Goal: Book appointment/travel/reservation

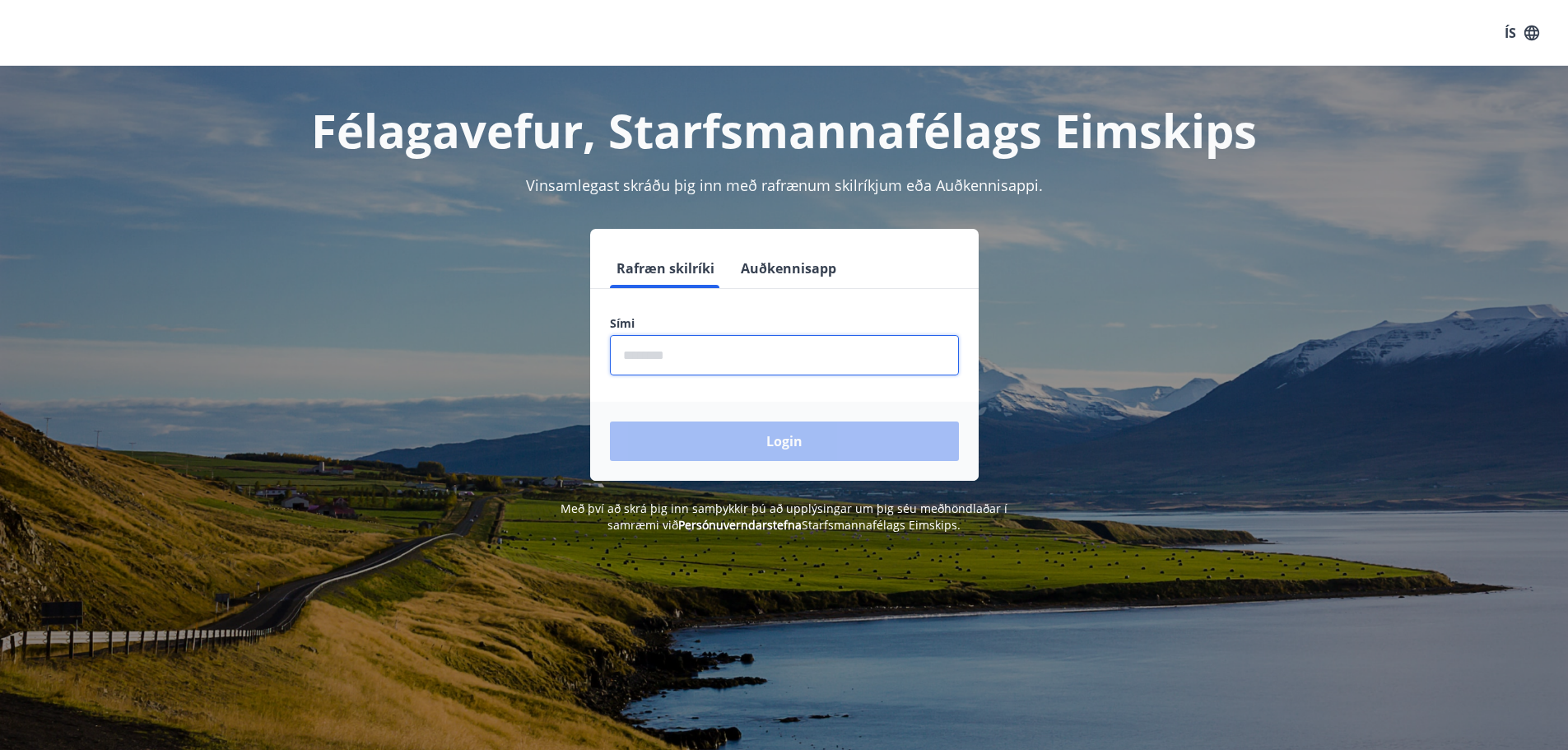
click at [784, 362] on input "phone" at bounding box center [785, 355] width 349 height 41
type input "********"
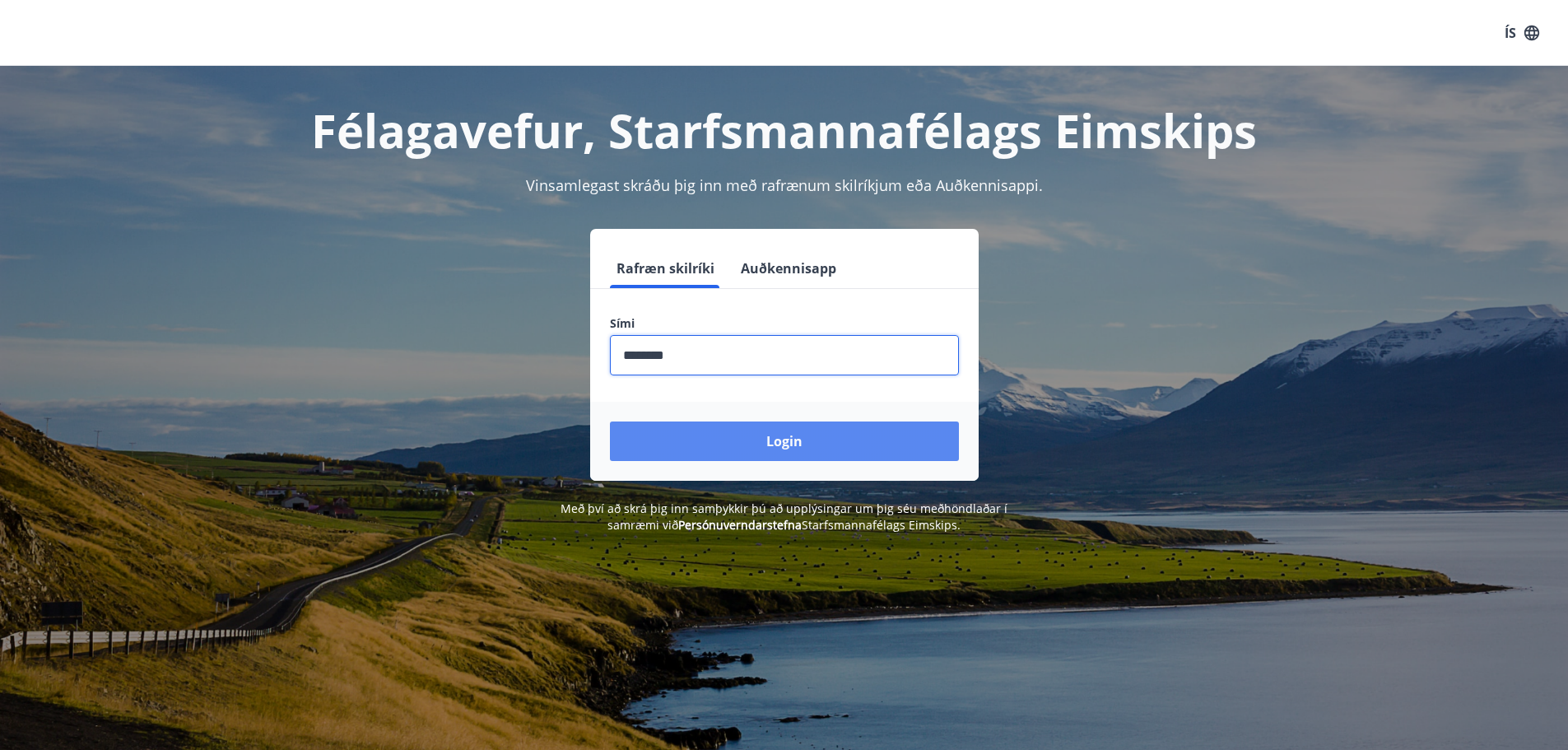
click at [773, 432] on button "Login" at bounding box center [785, 441] width 349 height 40
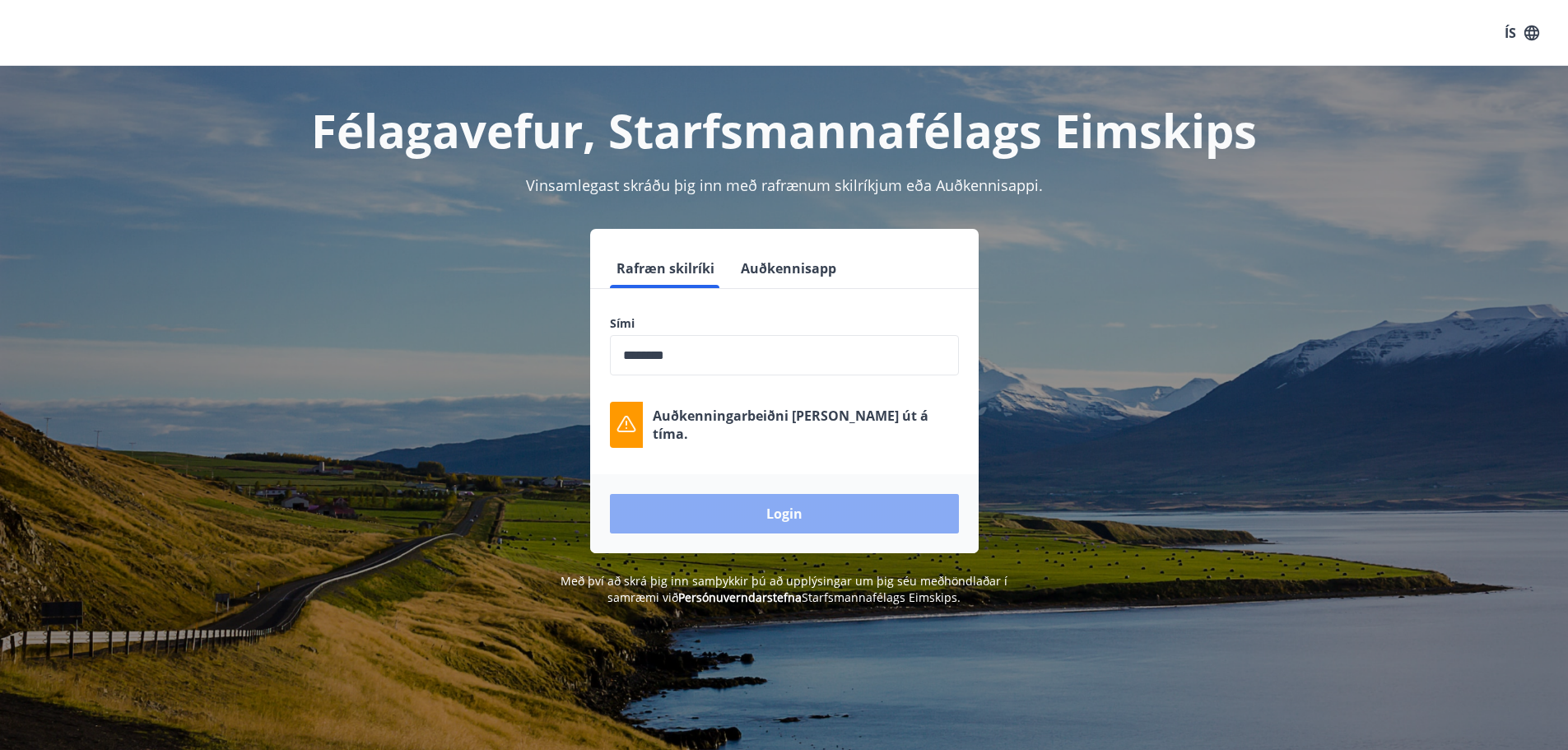
click at [843, 509] on button "Login" at bounding box center [785, 514] width 349 height 40
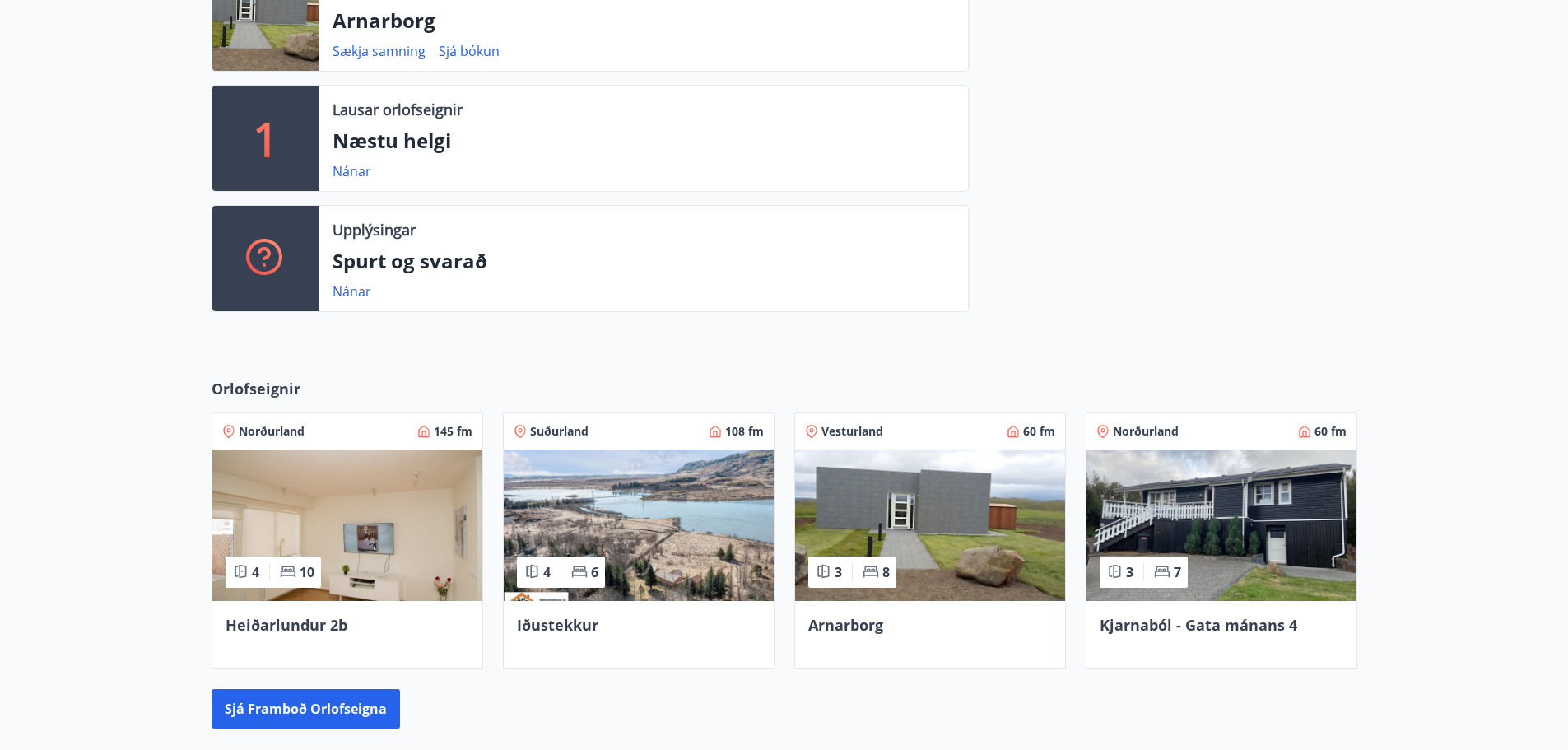
scroll to position [576, 0]
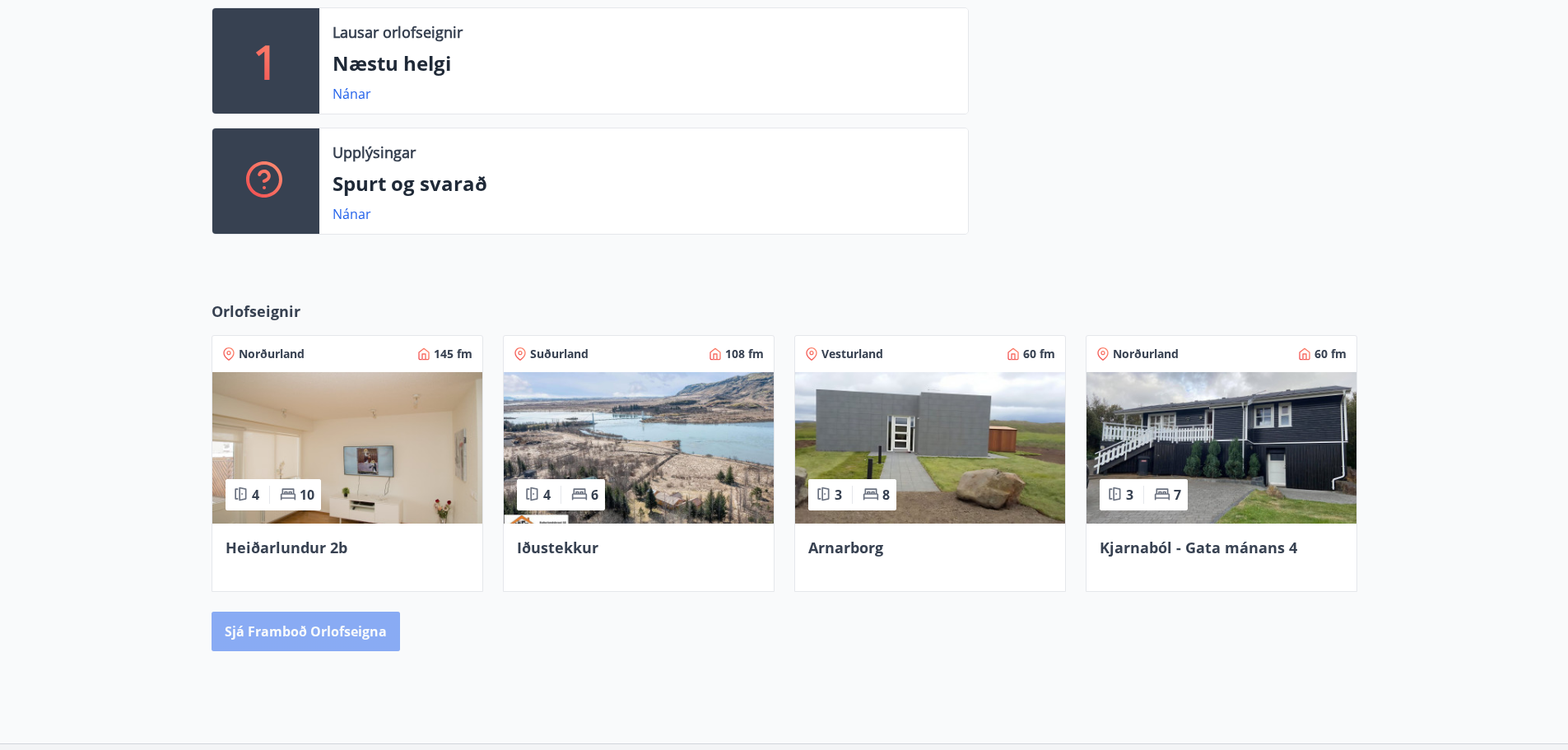
click at [335, 624] on button "Sjá framboð orlofseigna" at bounding box center [306, 631] width 188 height 40
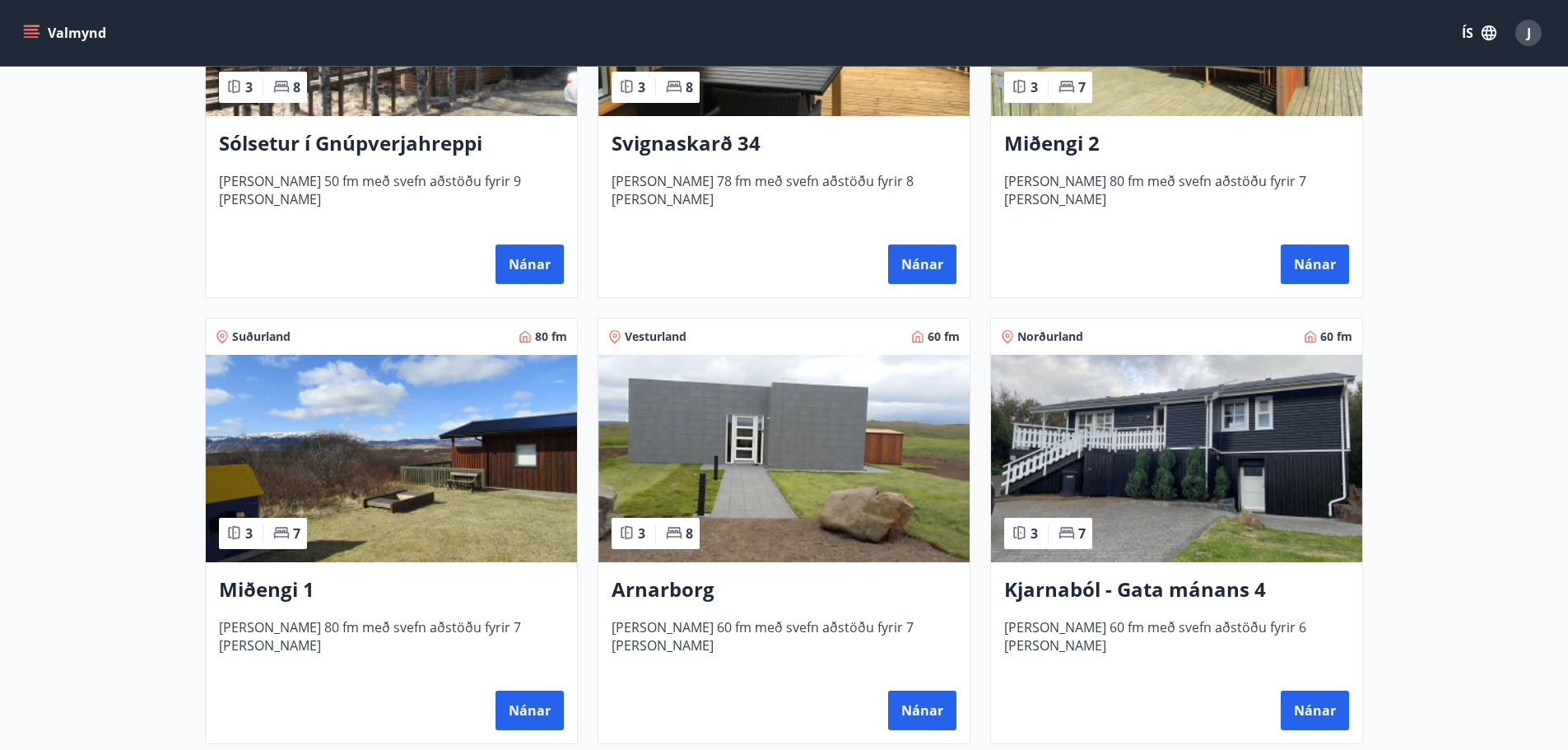
scroll to position [494, 0]
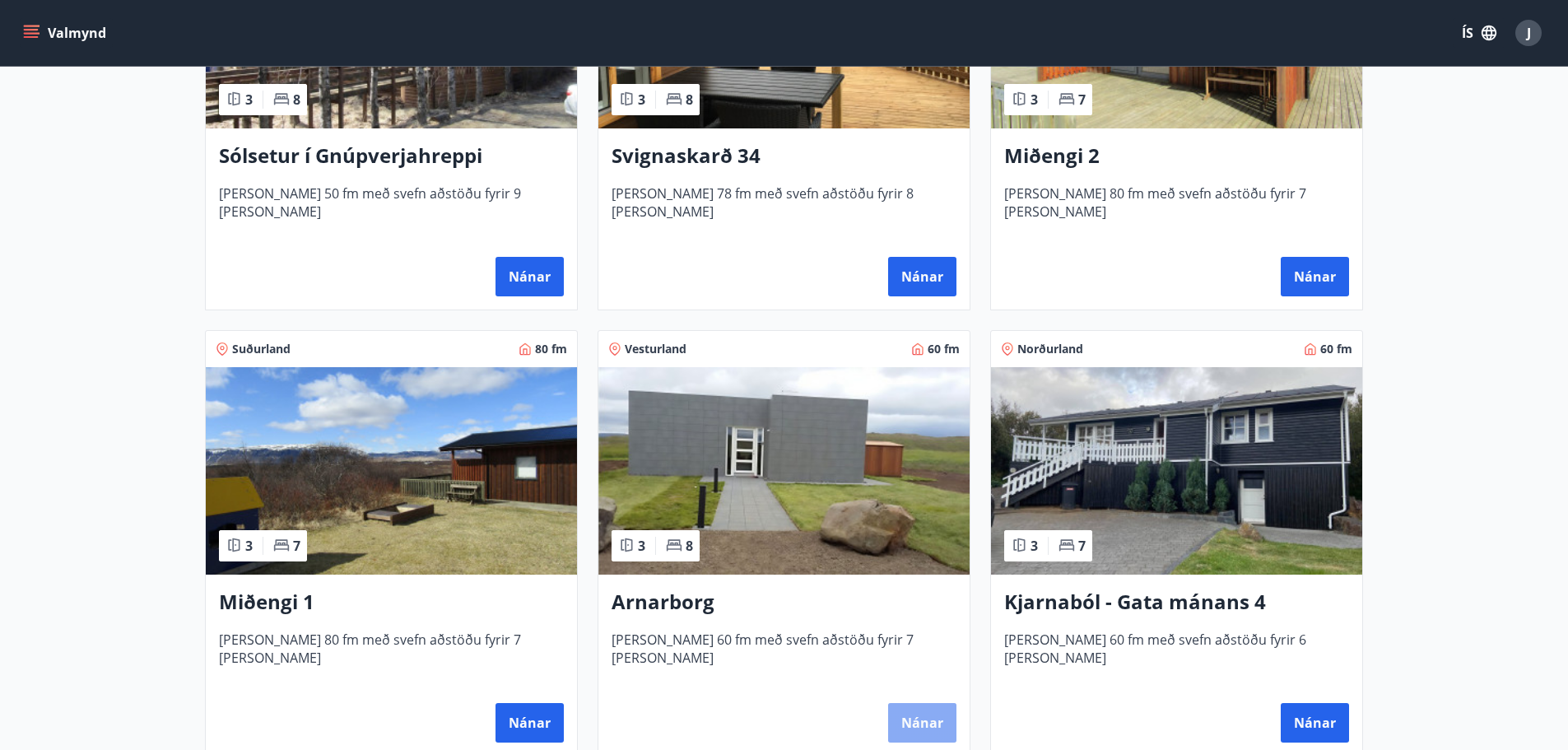
click at [936, 721] on button "Nánar" at bounding box center [922, 722] width 68 height 40
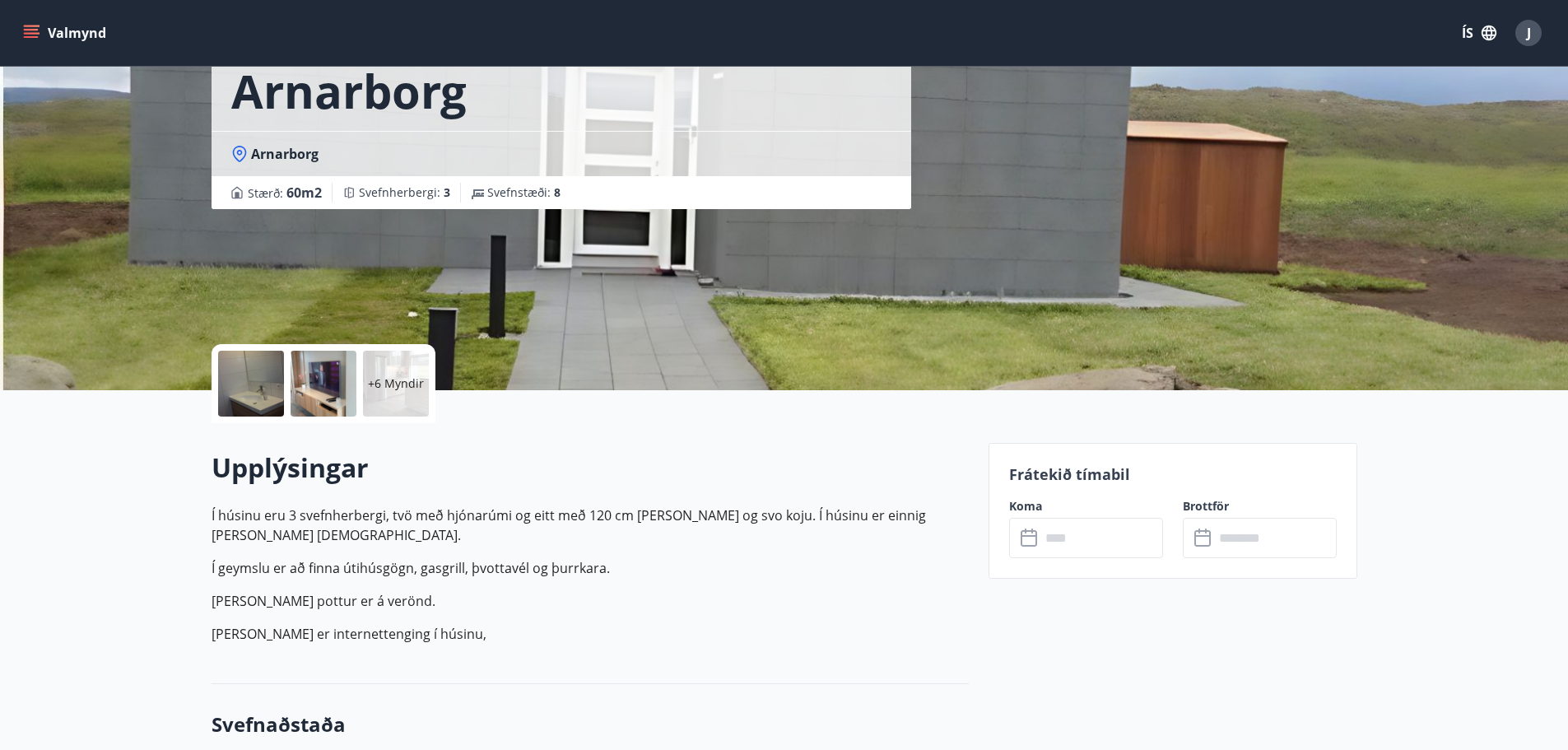
scroll to position [82, 0]
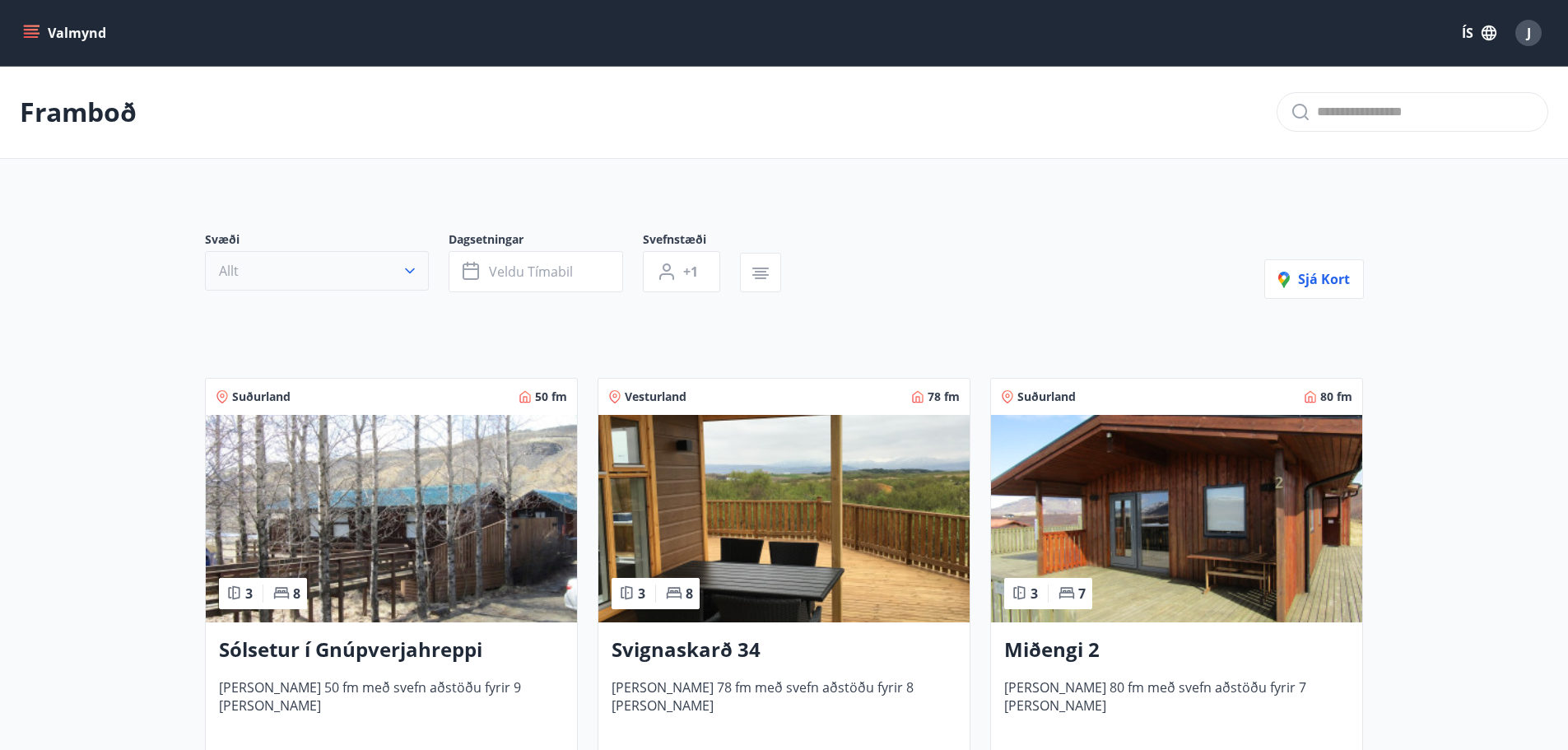
click at [342, 255] on button "Allt" at bounding box center [316, 271] width 224 height 40
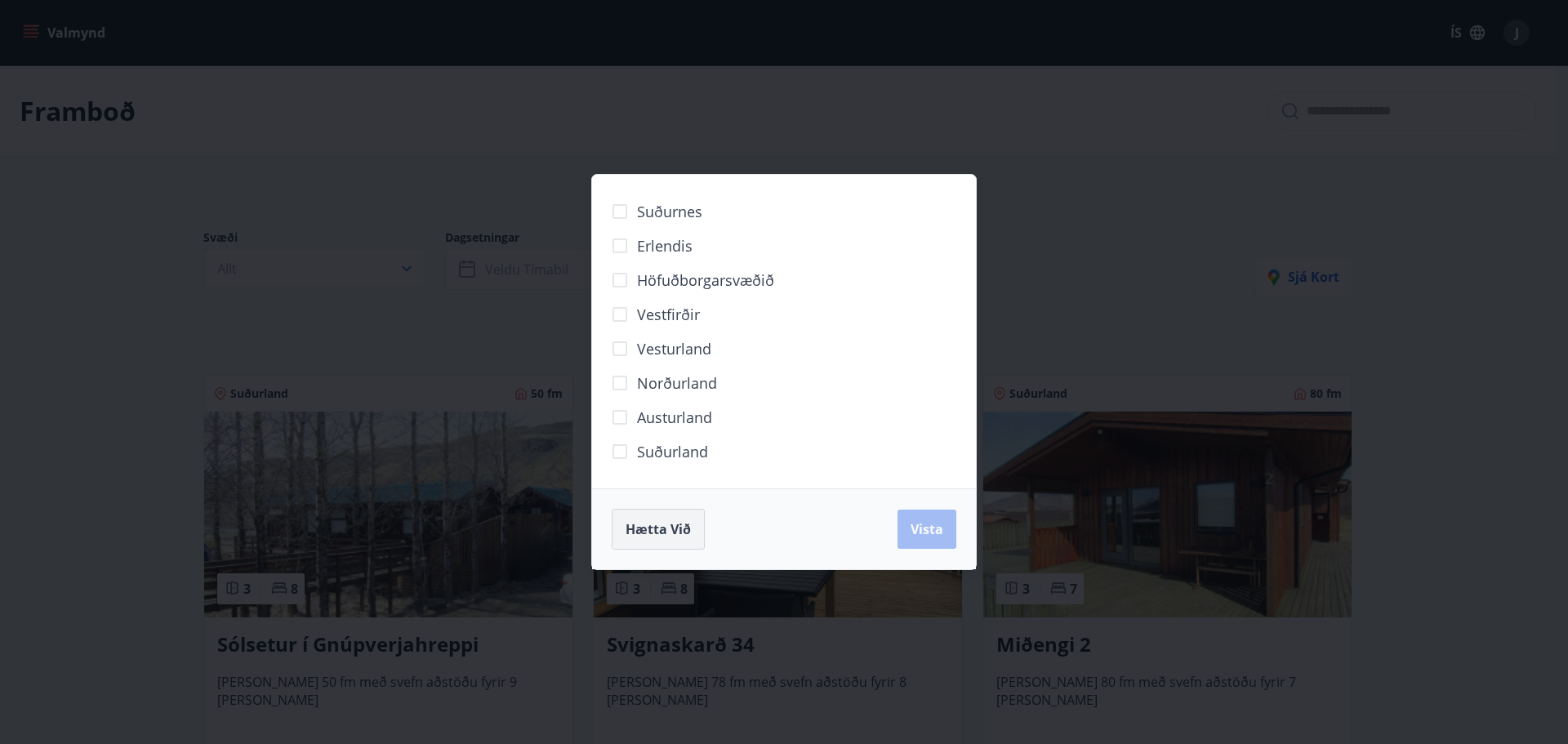
click at [687, 518] on button "Hætta við" at bounding box center [658, 529] width 93 height 41
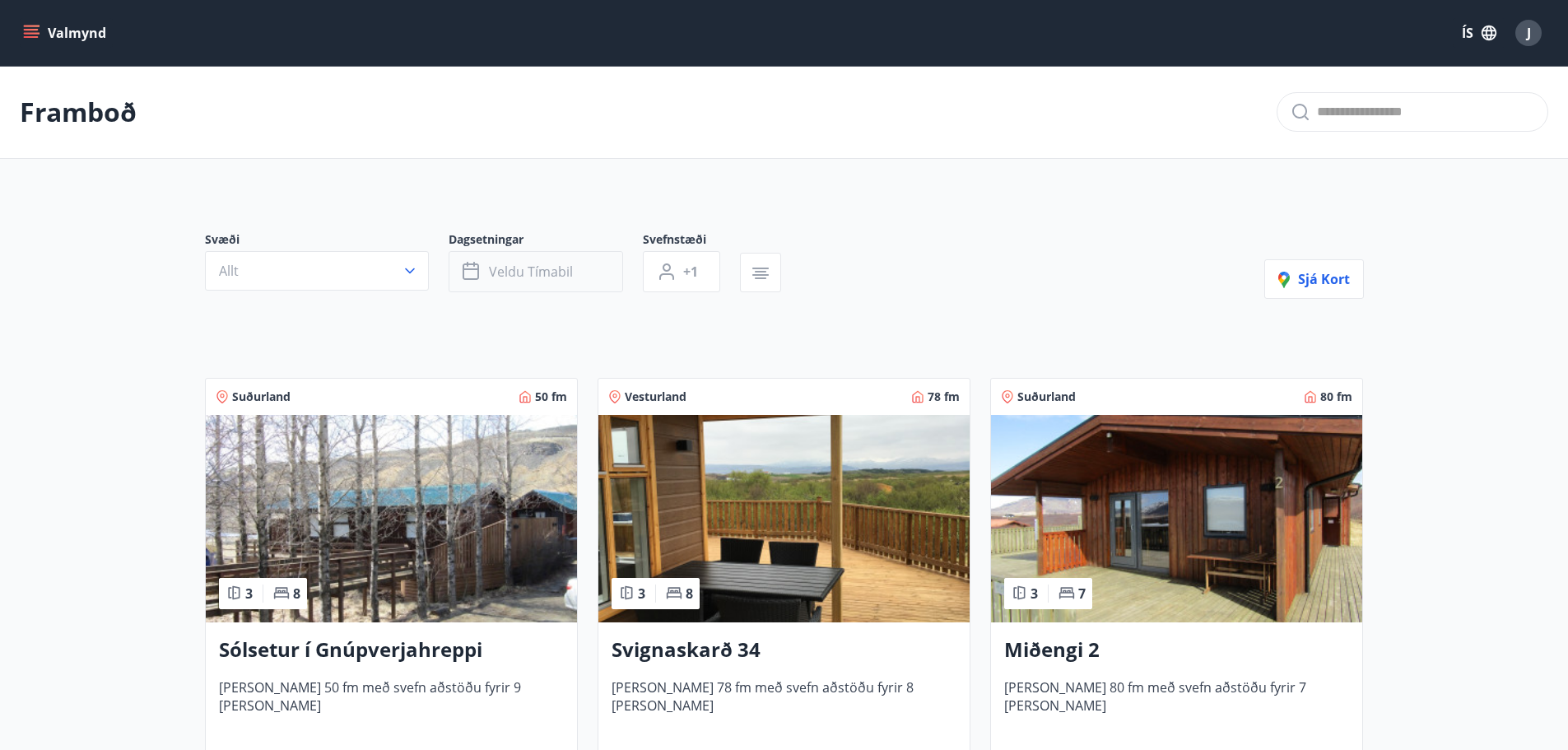
click at [515, 265] on span "Veldu tímabil" at bounding box center [530, 271] width 84 height 18
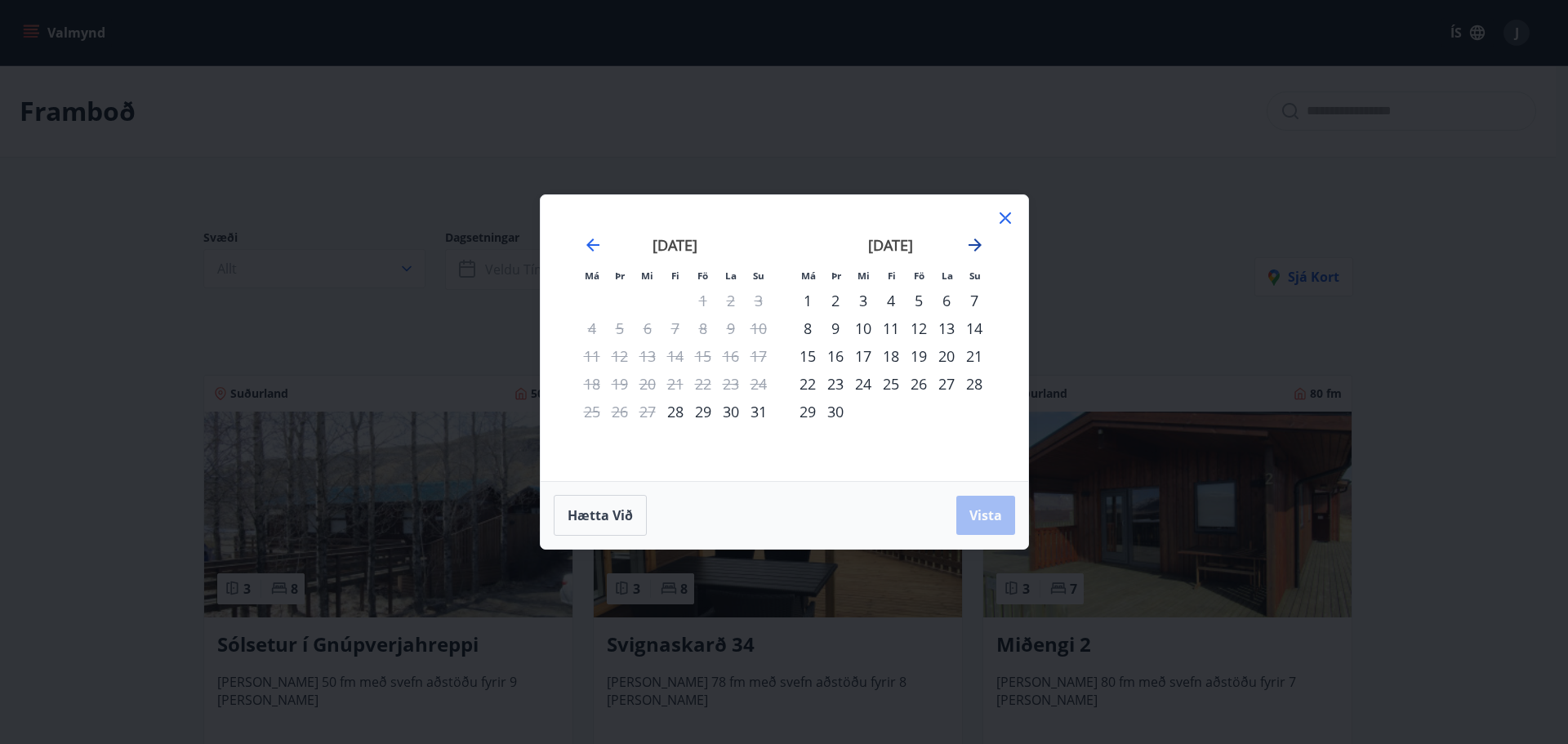
click at [977, 245] on icon "Move forward to switch to the next month." at bounding box center [975, 244] width 13 height 13
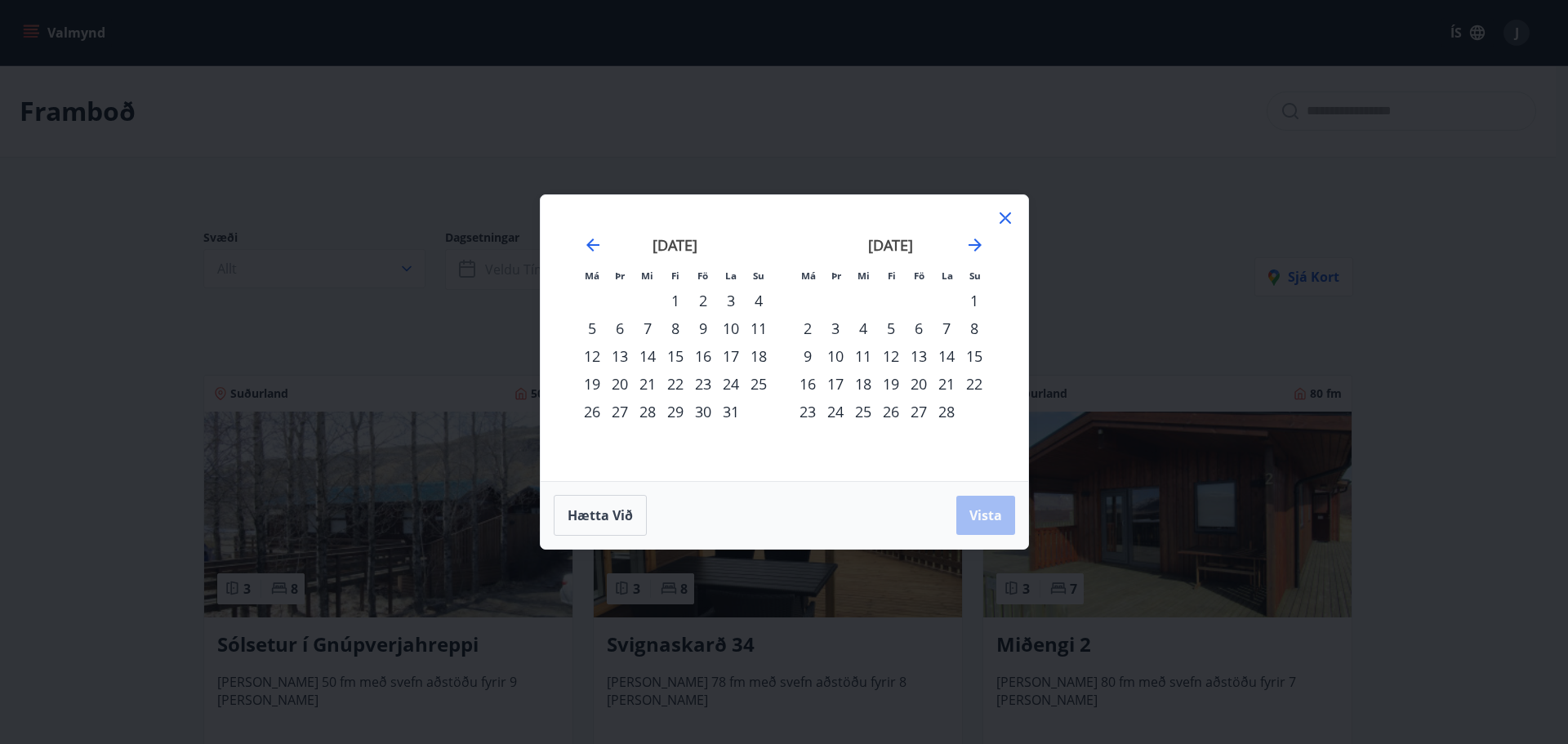
click at [709, 414] on div "30" at bounding box center [703, 411] width 27 height 27
click at [951, 412] on div "28" at bounding box center [946, 411] width 27 height 27
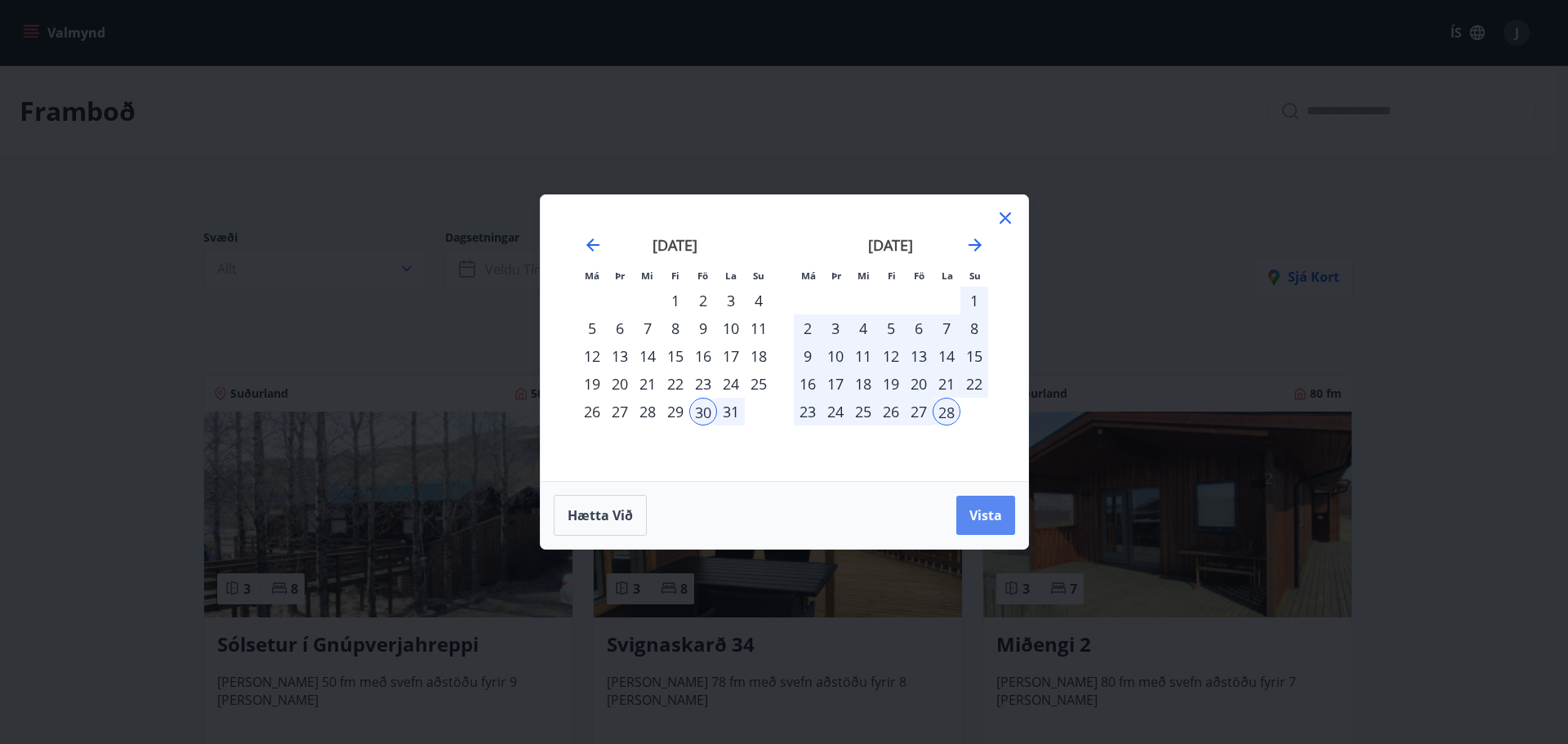
click at [993, 508] on span "Vista" at bounding box center [986, 515] width 33 height 18
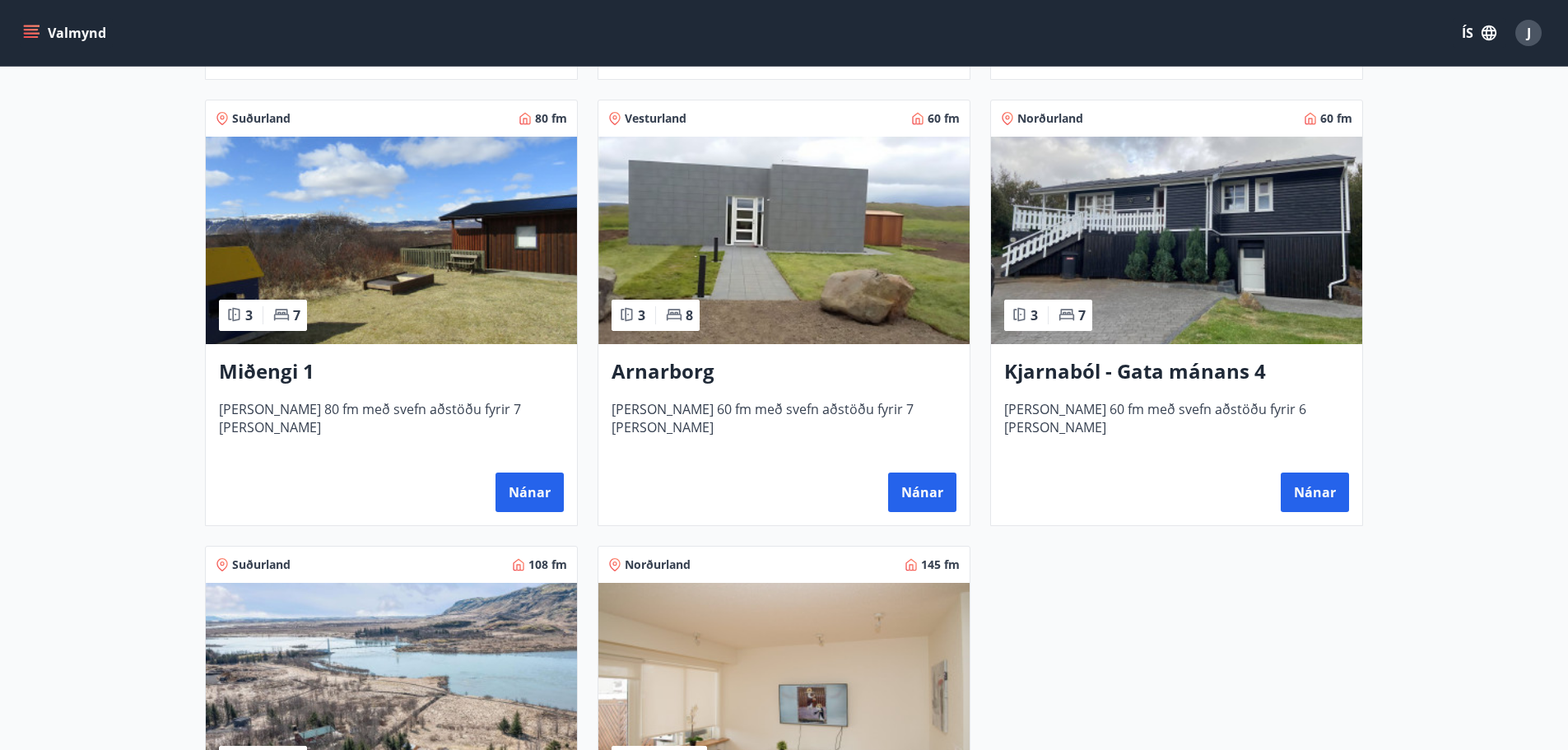
scroll to position [905, 0]
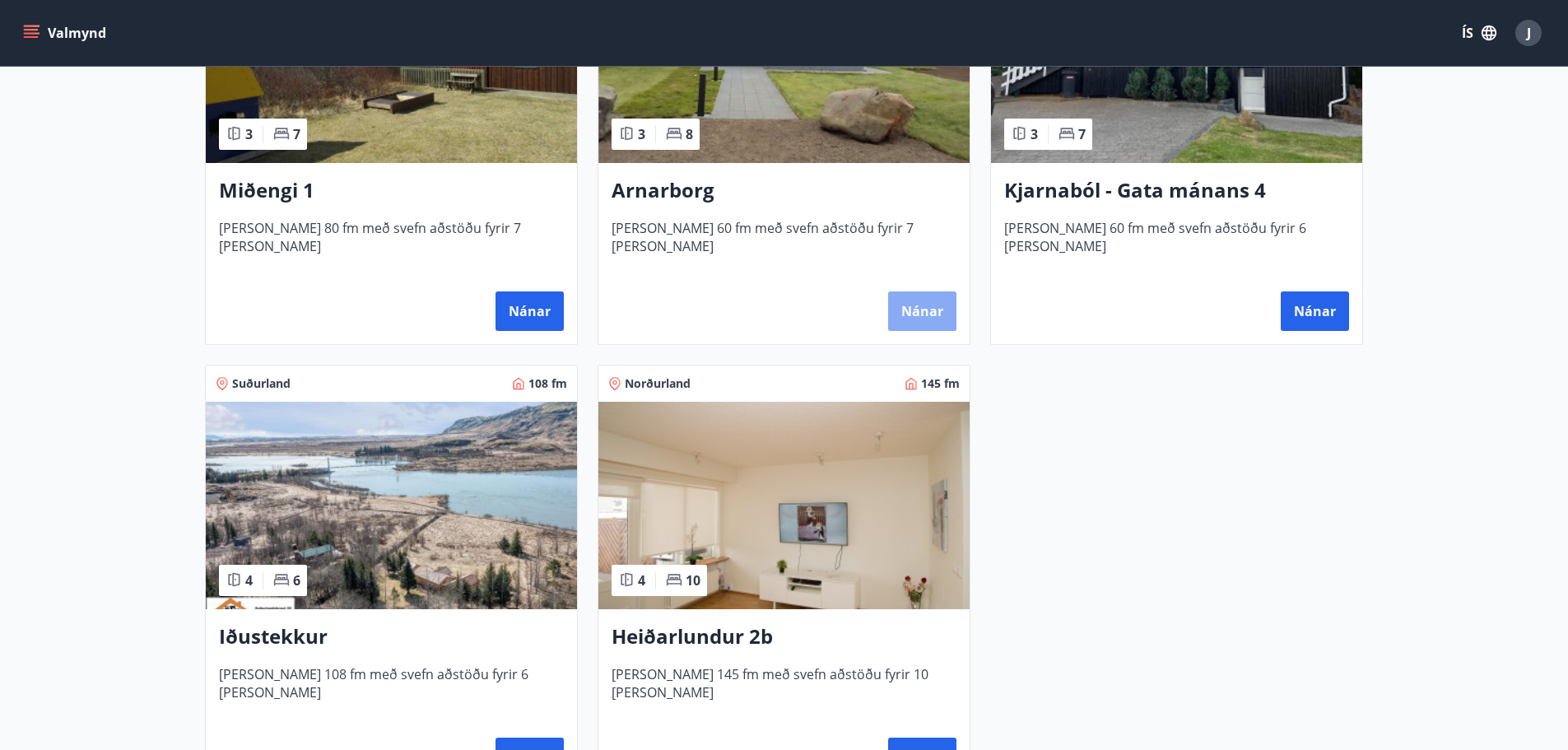
click at [905, 308] on button "Nánar" at bounding box center [922, 312] width 68 height 40
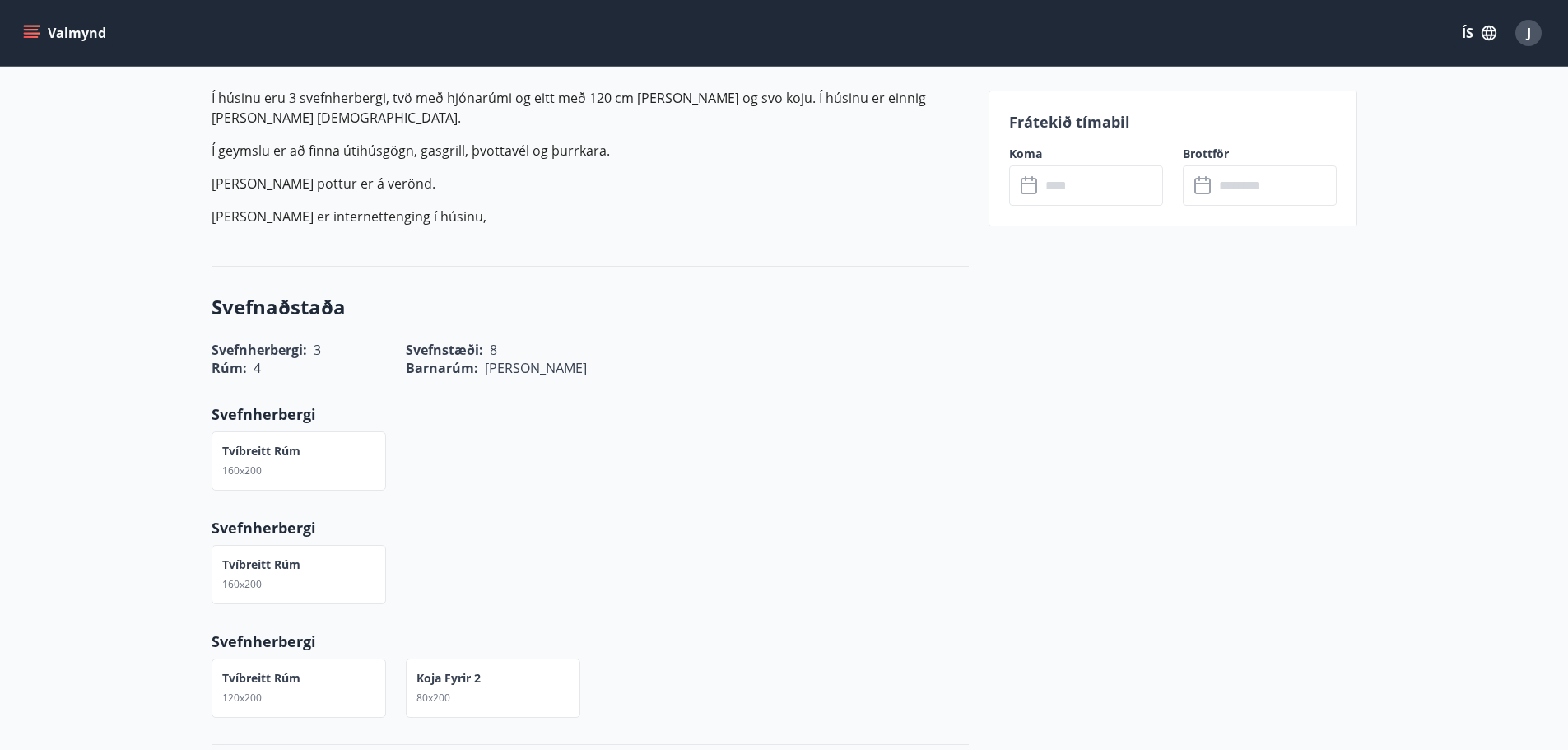
scroll to position [494, 0]
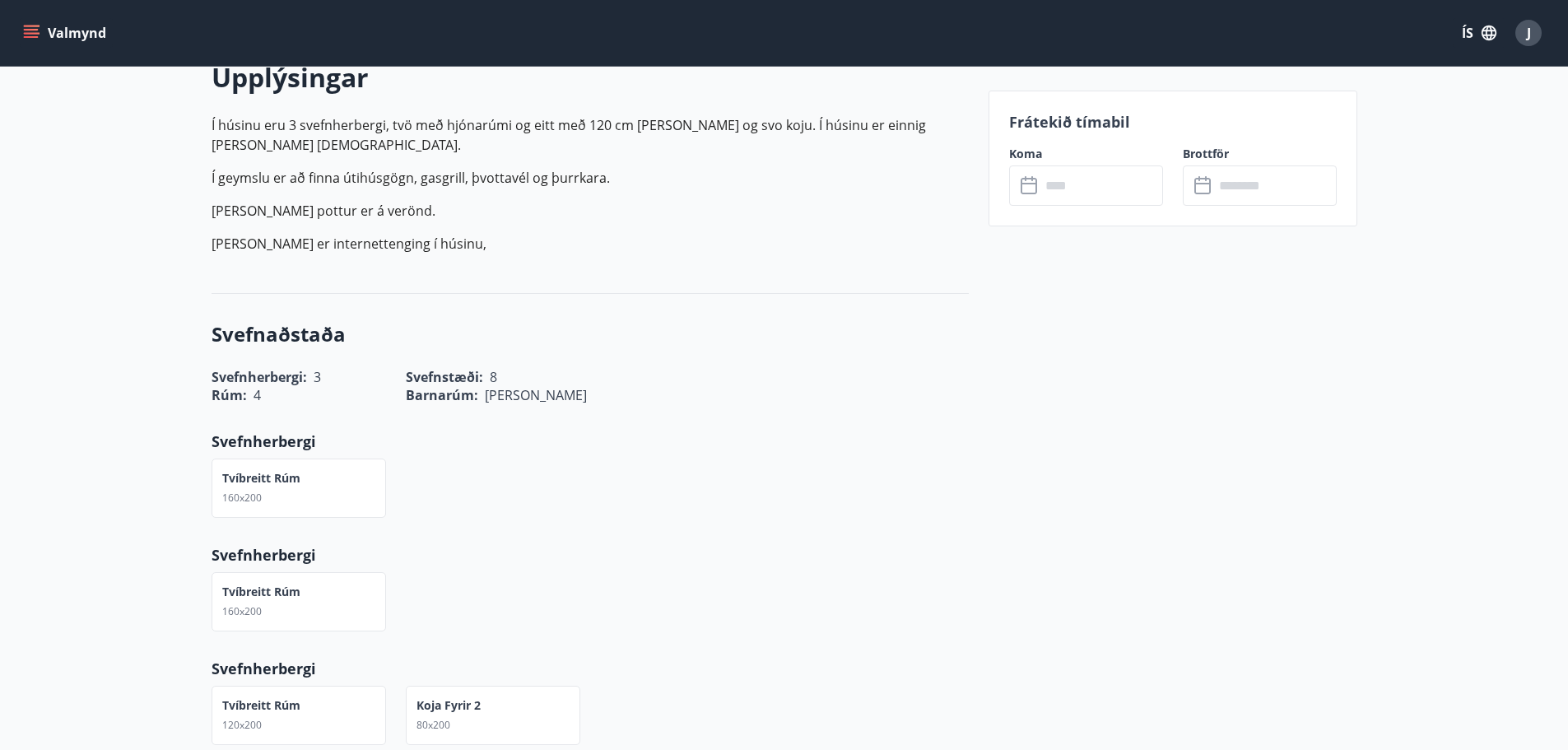
click at [1069, 180] on input "text" at bounding box center [1102, 186] width 123 height 41
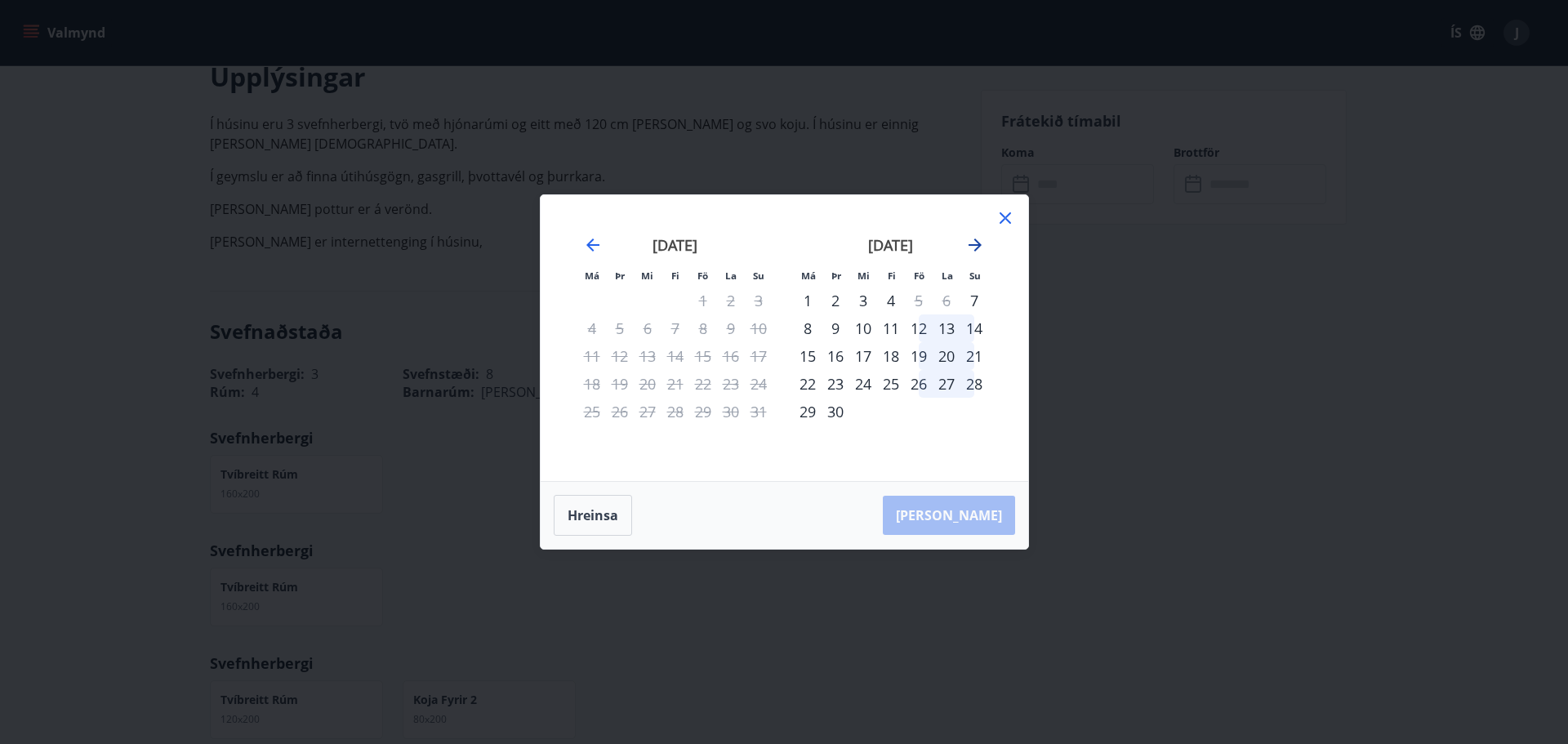
click at [975, 242] on icon "Move forward to switch to the next month." at bounding box center [975, 245] width 20 height 20
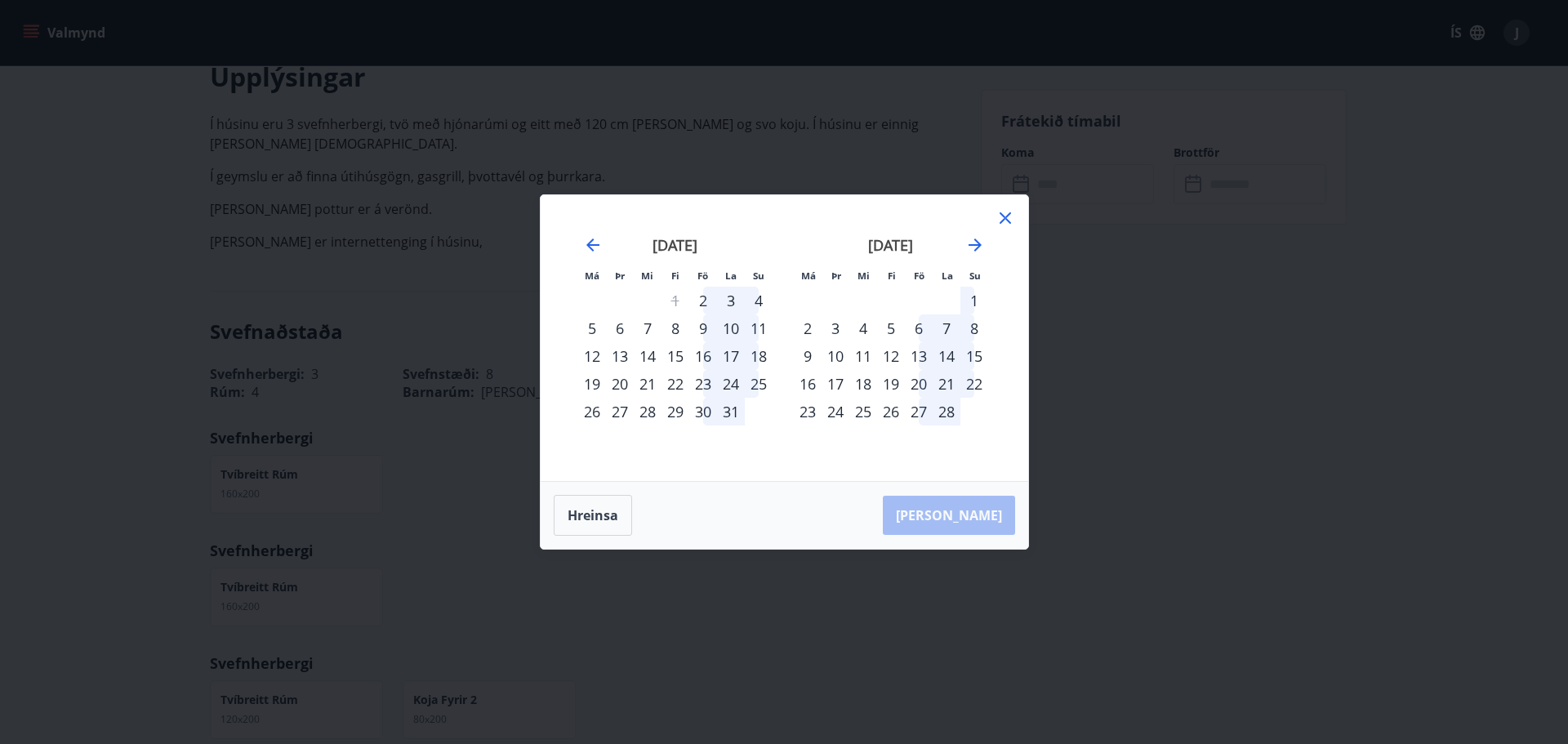
click at [1006, 219] on icon at bounding box center [1005, 217] width 11 height 11
